Goal: Transaction & Acquisition: Purchase product/service

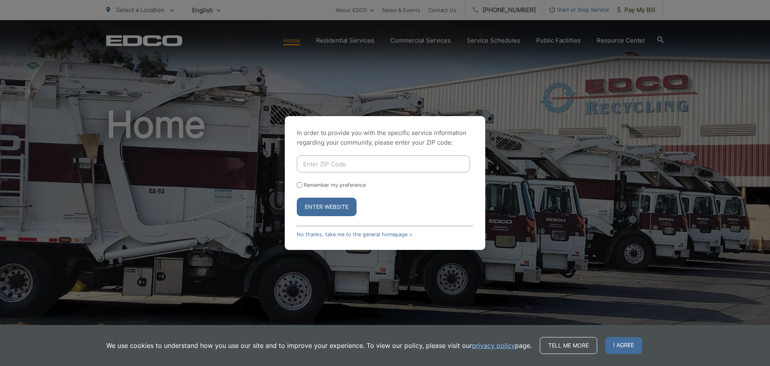
click at [345, 167] on input "Enter ZIP Code" at bounding box center [383, 163] width 173 height 17
type input "92040"
click at [332, 203] on button "Enter Website" at bounding box center [327, 206] width 60 height 18
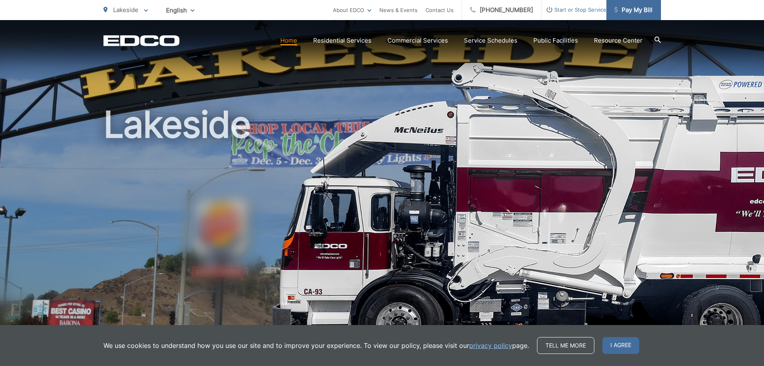
click at [636, 10] on span "Pay My Bill" at bounding box center [634, 10] width 38 height 10
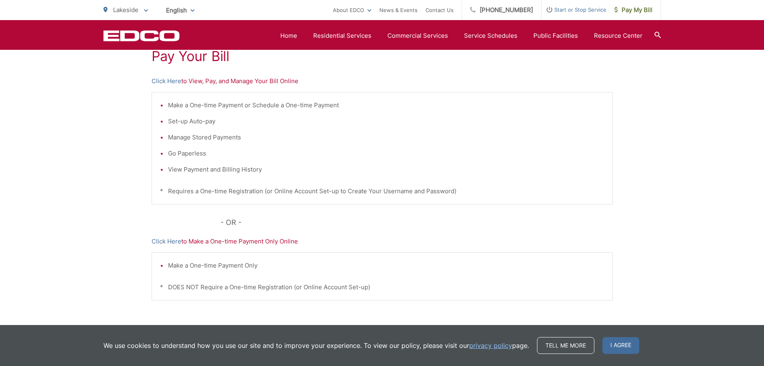
scroll to position [205, 0]
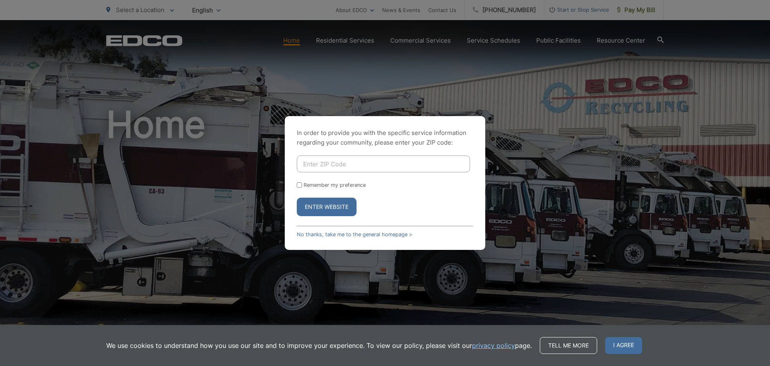
click at [374, 164] on input "Enter ZIP Code" at bounding box center [383, 163] width 173 height 17
type input "92040"
click at [324, 183] on label "Remember my preference" at bounding box center [335, 185] width 62 height 6
click at [302, 183] on input "Remember my preference" at bounding box center [299, 184] width 5 height 5
checkbox input "true"
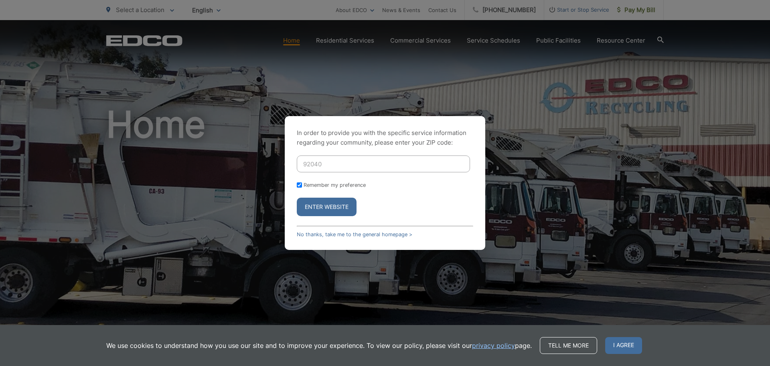
click at [327, 209] on button "Enter Website" at bounding box center [327, 206] width 60 height 18
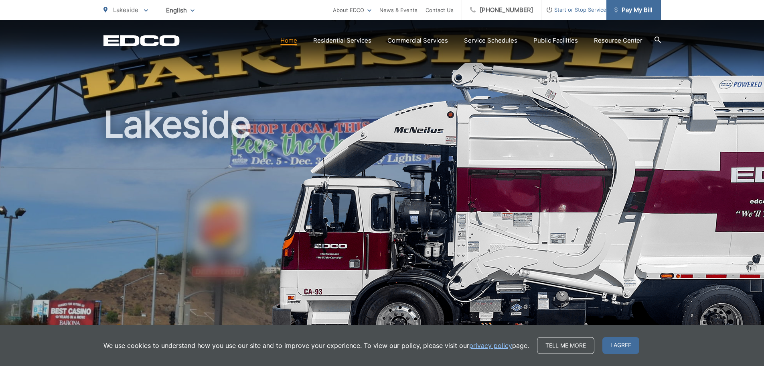
click at [638, 7] on span "Pay My Bill" at bounding box center [634, 10] width 38 height 10
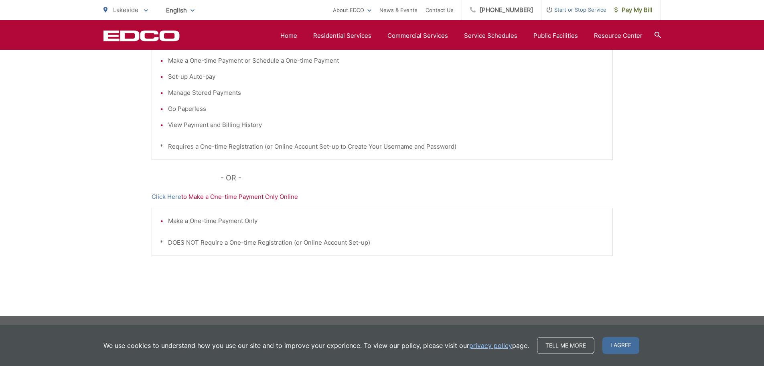
scroll to position [125, 0]
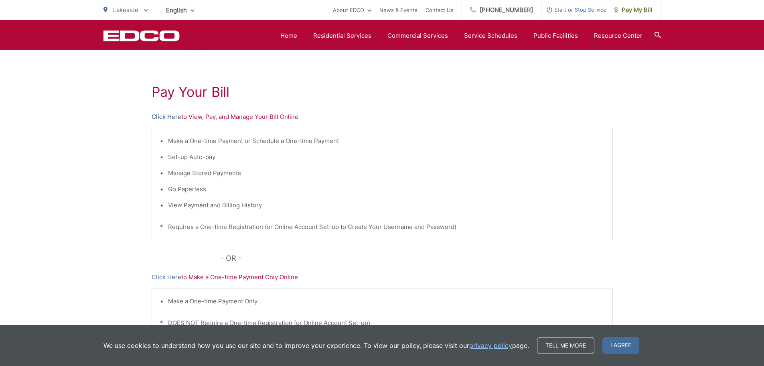
click at [165, 115] on link "Click Here" at bounding box center [167, 117] width 30 height 10
click at [641, 6] on span "Pay My Bill" at bounding box center [634, 10] width 38 height 10
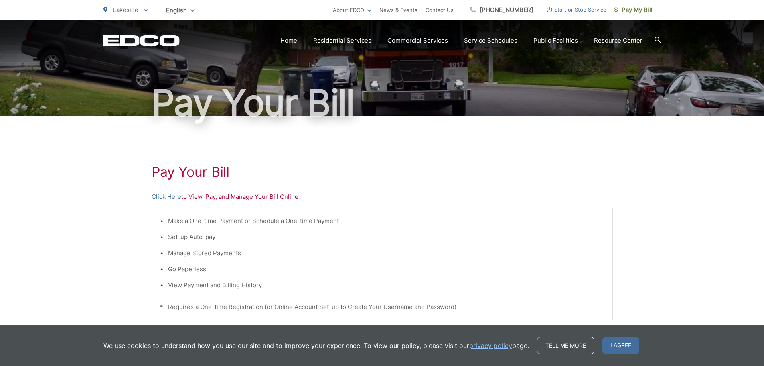
scroll to position [45, 0]
click at [169, 196] on link "Click Here" at bounding box center [167, 197] width 30 height 10
